Goal: Task Accomplishment & Management: Manage account settings

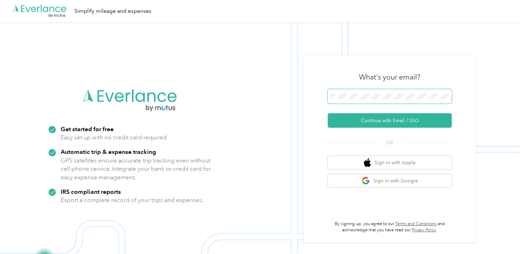
click at [359, 100] on span at bounding box center [389, 96] width 124 height 14
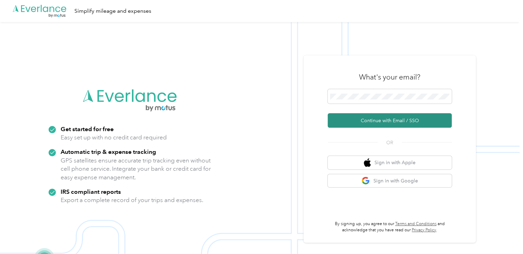
click at [357, 124] on button "Continue with Email / SSO" at bounding box center [389, 120] width 124 height 14
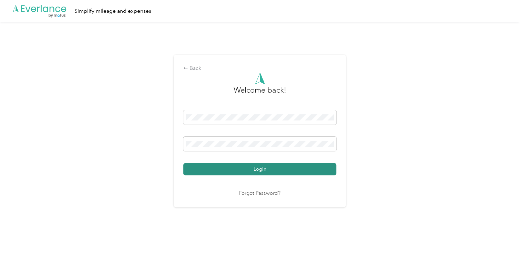
click at [263, 170] on button "Login" at bounding box center [259, 169] width 153 height 12
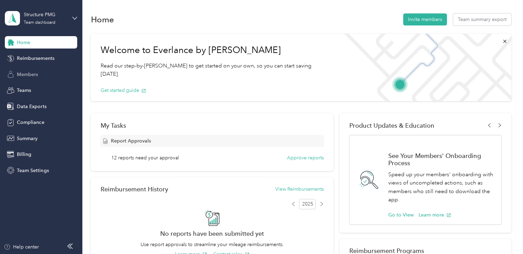
click at [29, 74] on span "Members" at bounding box center [27, 74] width 21 height 7
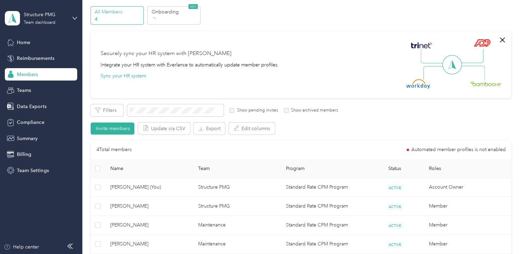
scroll to position [34, 0]
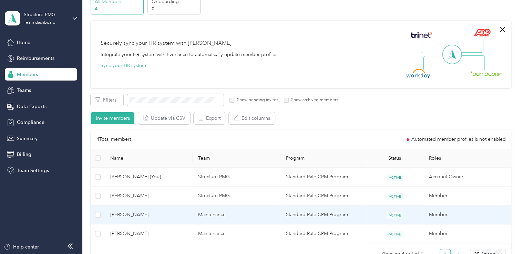
click at [130, 218] on span "[PERSON_NAME]" at bounding box center [148, 215] width 77 height 8
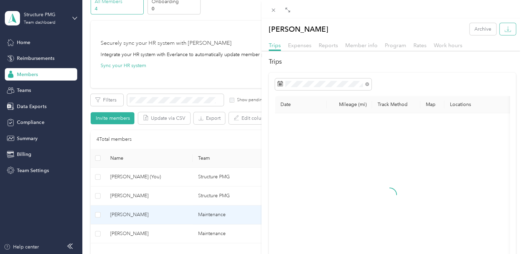
click at [504, 26] on icon "button" at bounding box center [507, 29] width 7 height 7
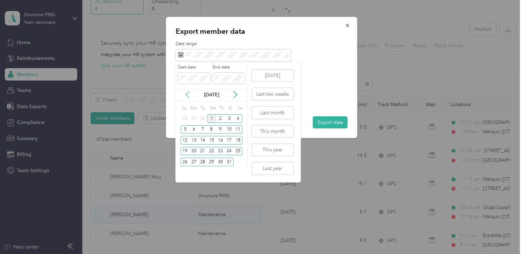
click at [187, 97] on icon at bounding box center [187, 94] width 7 height 7
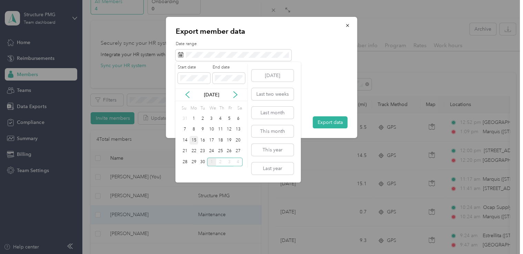
click at [195, 141] on div "15" at bounding box center [193, 140] width 9 height 9
click at [203, 159] on div "30" at bounding box center [202, 162] width 9 height 9
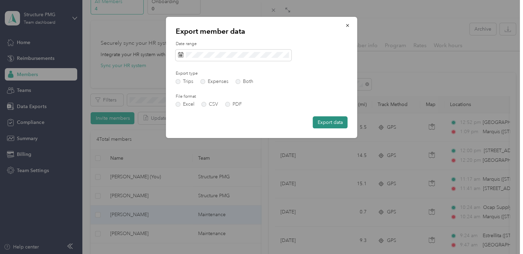
click at [328, 120] on button "Export data" at bounding box center [330, 122] width 35 height 12
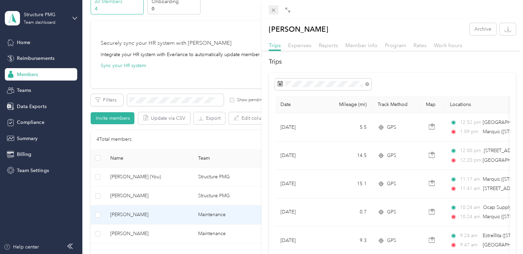
click at [272, 10] on icon at bounding box center [273, 10] width 6 height 6
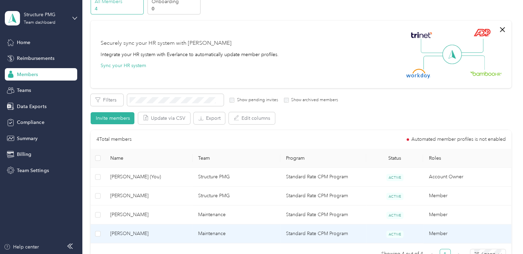
click at [151, 227] on td "[PERSON_NAME]" at bounding box center [149, 233] width 88 height 19
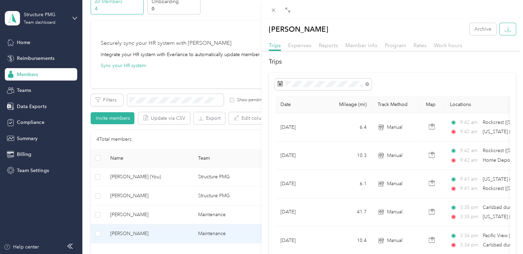
click at [501, 33] on button "button" at bounding box center [507, 29] width 16 height 12
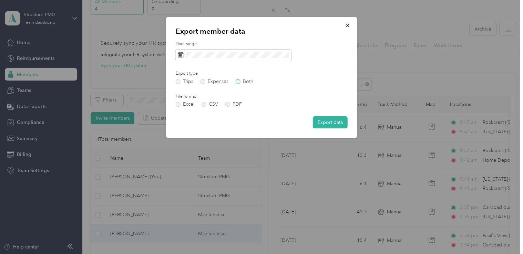
click at [241, 81] on label "Both" at bounding box center [244, 81] width 18 height 5
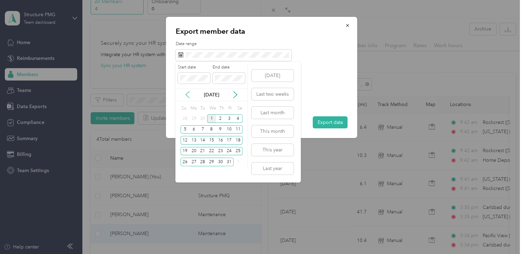
click at [187, 97] on icon at bounding box center [187, 94] width 7 height 7
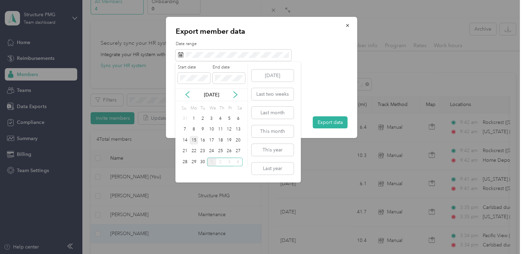
click at [196, 141] on div "15" at bounding box center [193, 140] width 9 height 9
click at [202, 160] on div "30" at bounding box center [202, 162] width 9 height 9
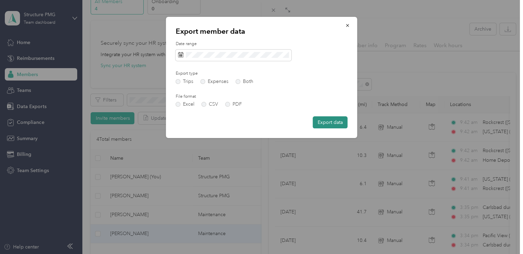
click at [342, 123] on button "Export data" at bounding box center [330, 122] width 35 height 12
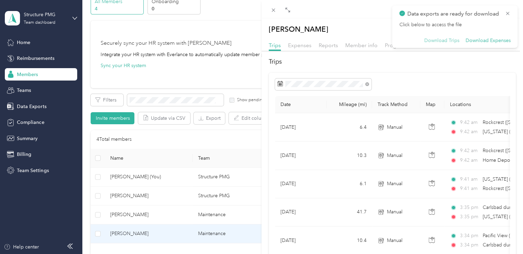
click at [434, 41] on button "Download Trips" at bounding box center [441, 41] width 35 height 6
click at [502, 41] on button "Download Expenses" at bounding box center [487, 41] width 45 height 6
click at [232, 78] on div "[PERSON_NAME] Archive Trips Expenses Reports Member info Program Rates Work hou…" at bounding box center [261, 127] width 523 height 254
